Goal: Transaction & Acquisition: Purchase product/service

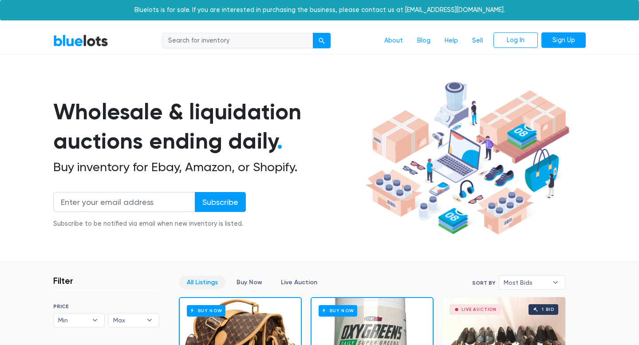
scroll to position [171, 0]
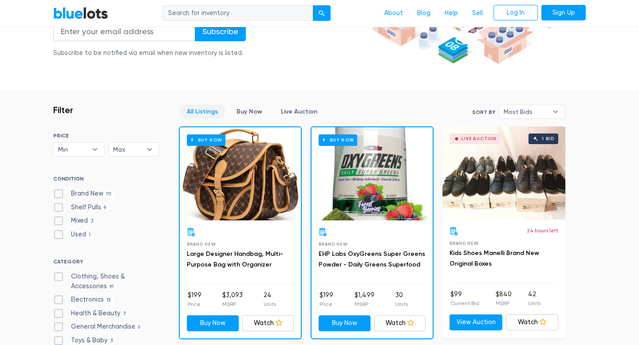
click at [232, 278] on div "Brand New Large Designer Handbag, Multi-Purpose Bag with Organizer" at bounding box center [240, 256] width 107 height 57
click at [229, 245] on div "Brand New Large Designer Handbag, Multi-Purpose Bag with Organizer" at bounding box center [240, 256] width 107 height 57
click at [224, 261] on link "Large Designer Handbag, Multi-Purpose Bag with Organizer" at bounding box center [235, 259] width 96 height 18
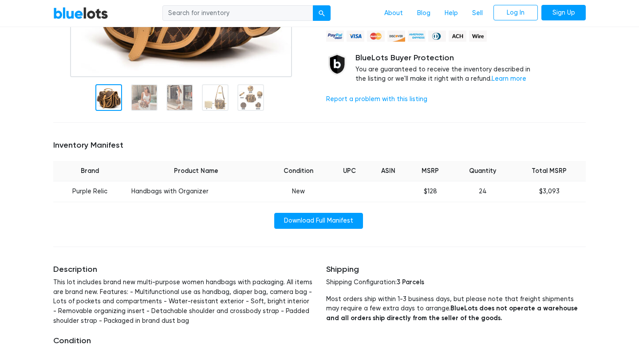
scroll to position [165, 0]
